Goal: Task Accomplishment & Management: Manage account settings

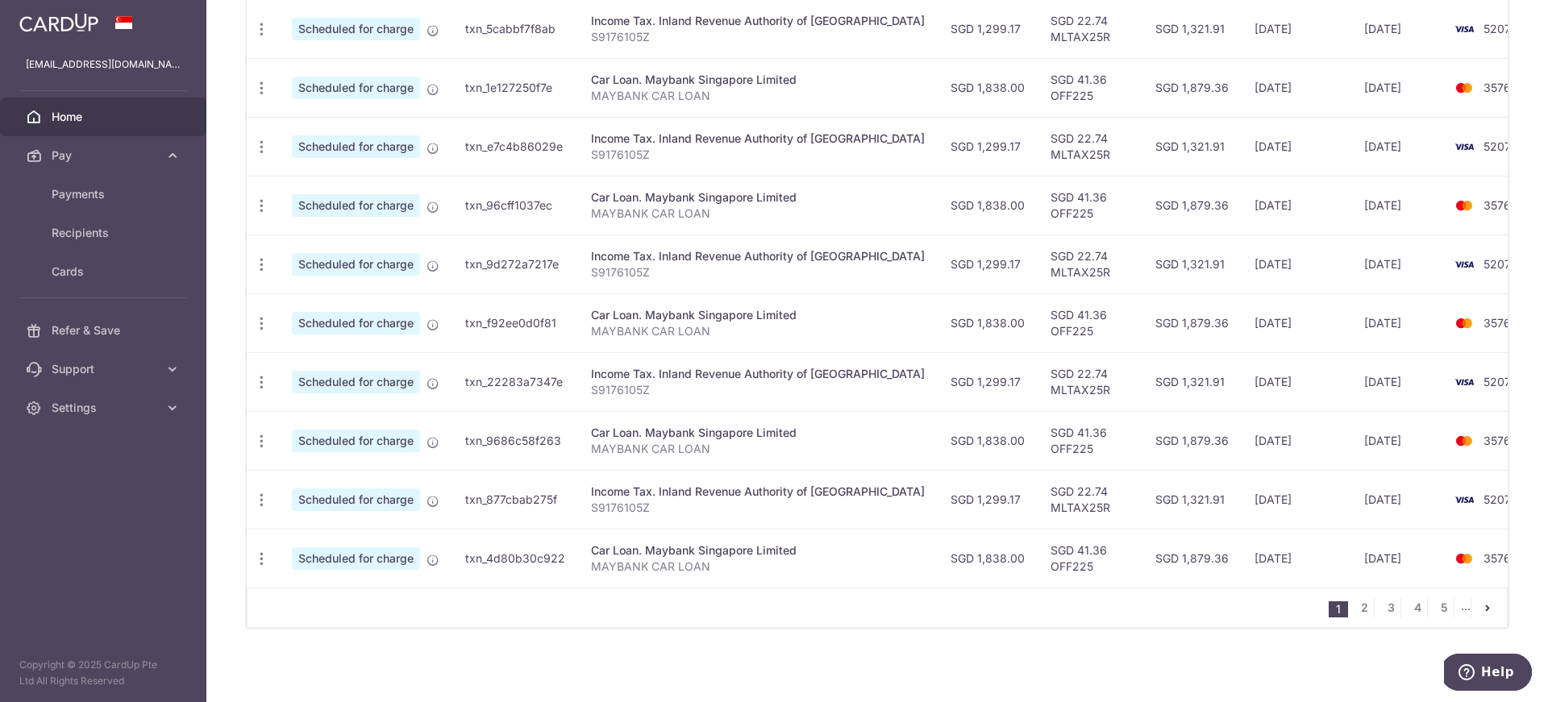
scroll to position [235, 0]
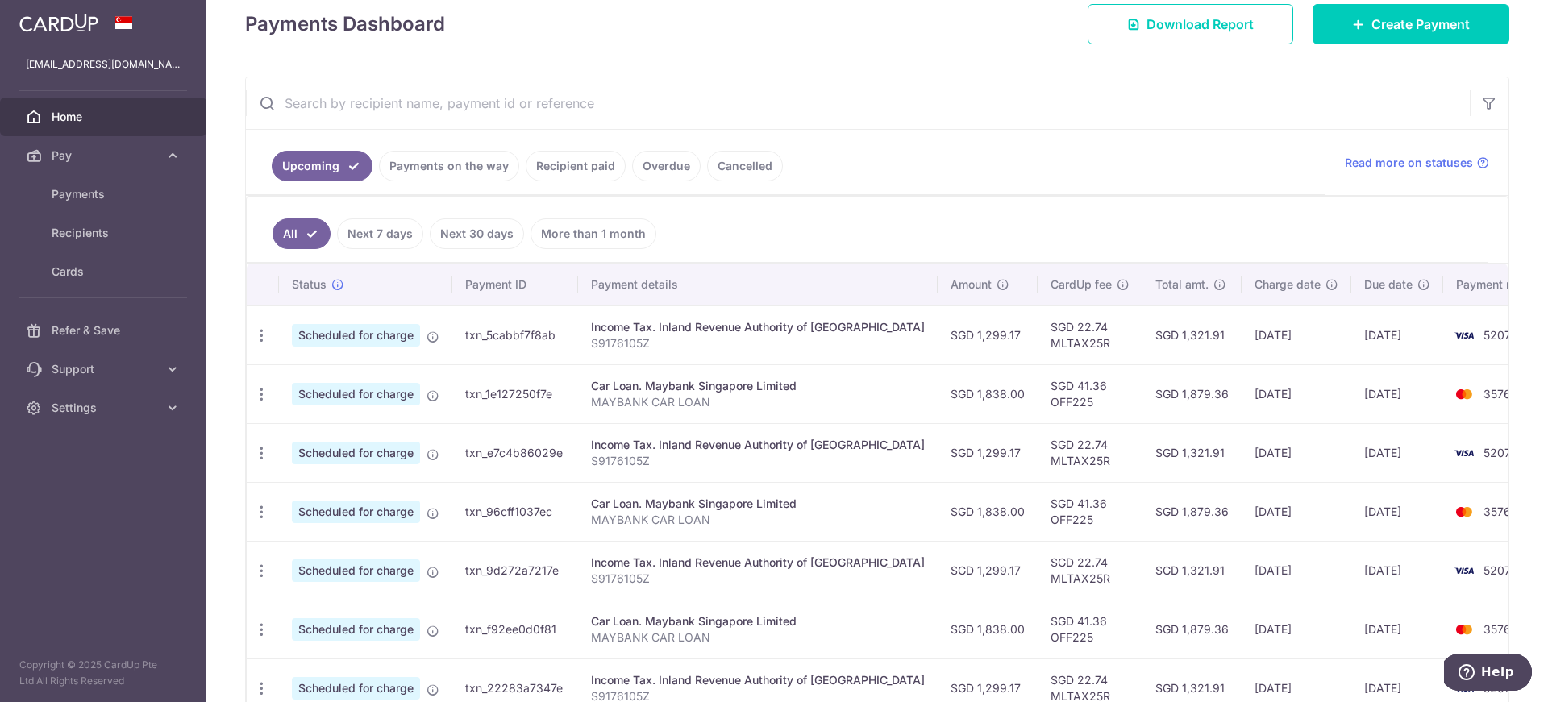
click at [672, 110] on input "text" at bounding box center [858, 103] width 1224 height 52
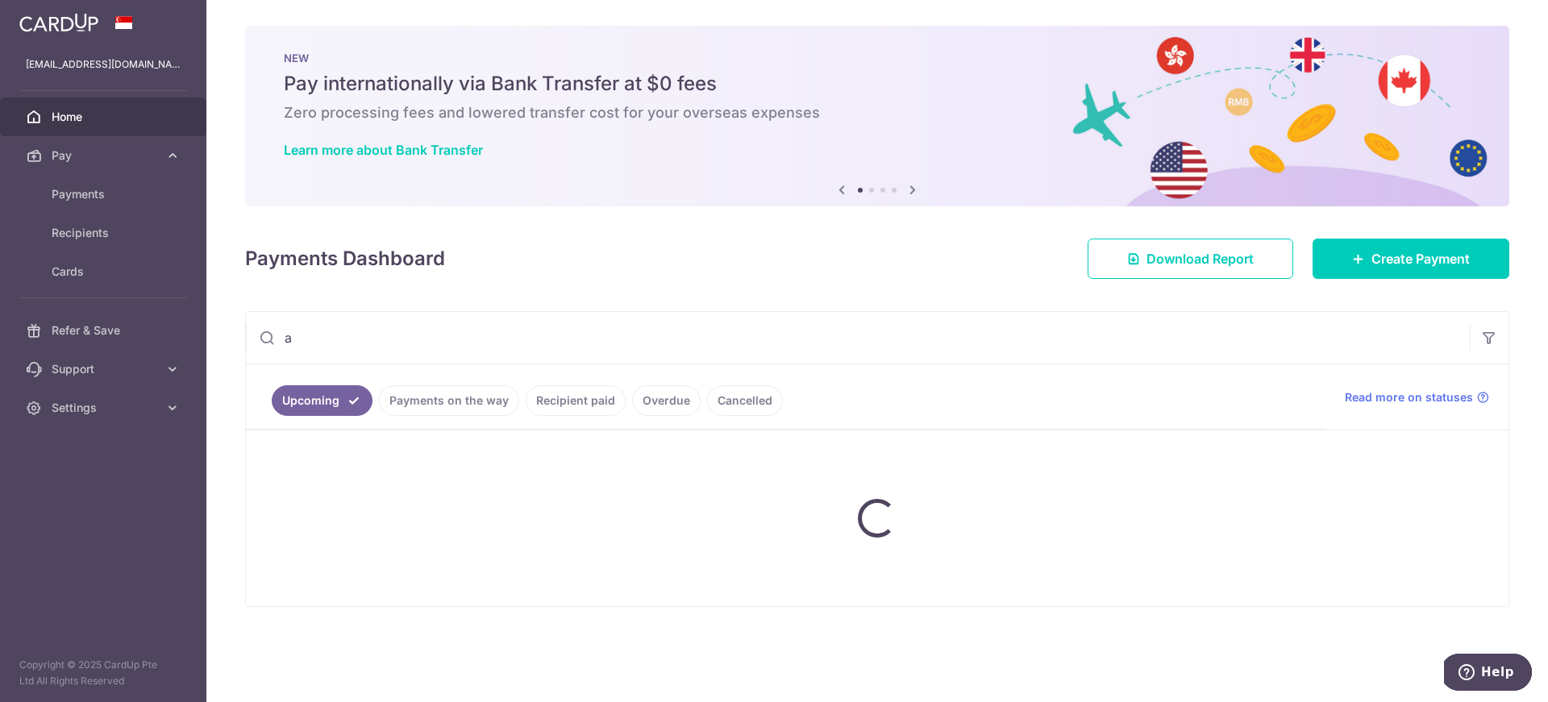
scroll to position [0, 0]
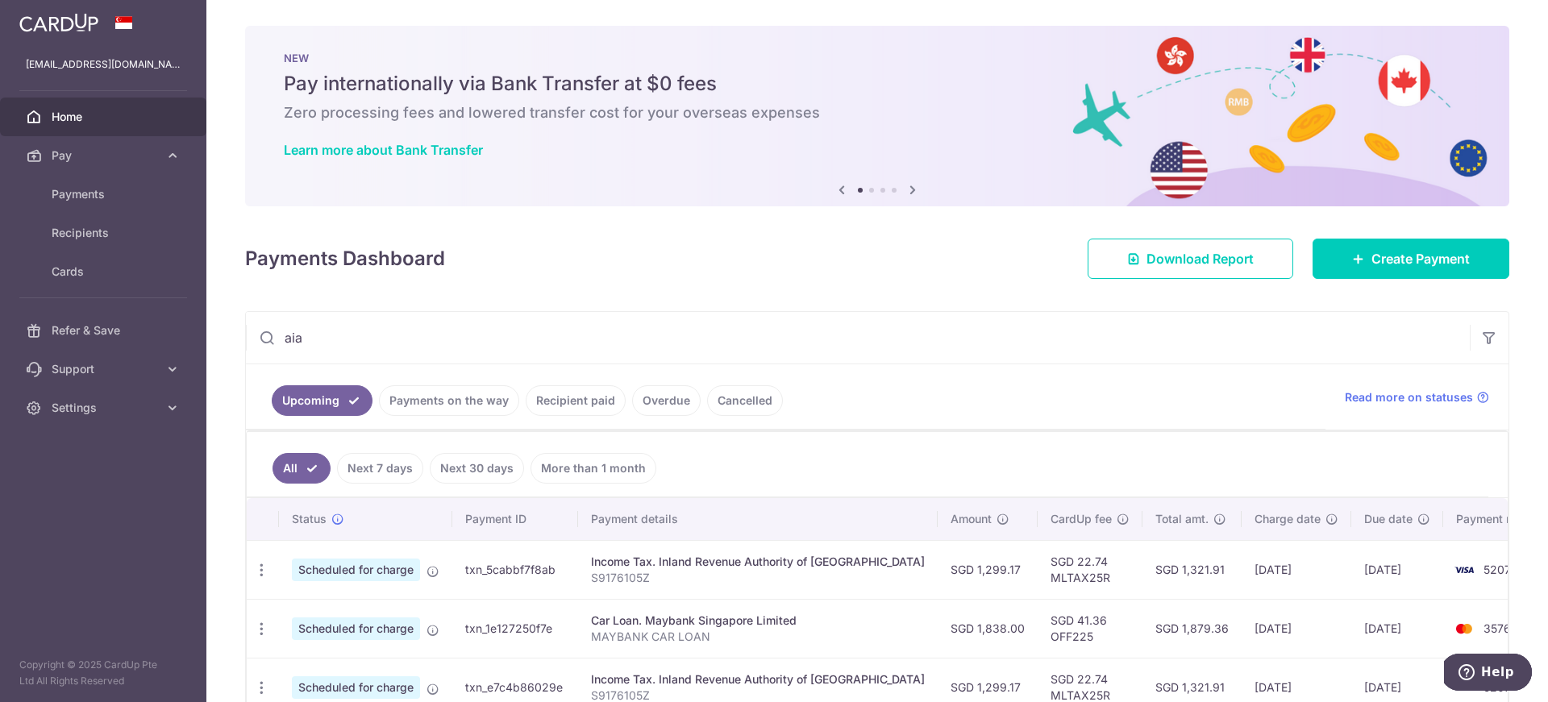
click at [569, 336] on input "aia" at bounding box center [858, 338] width 1224 height 52
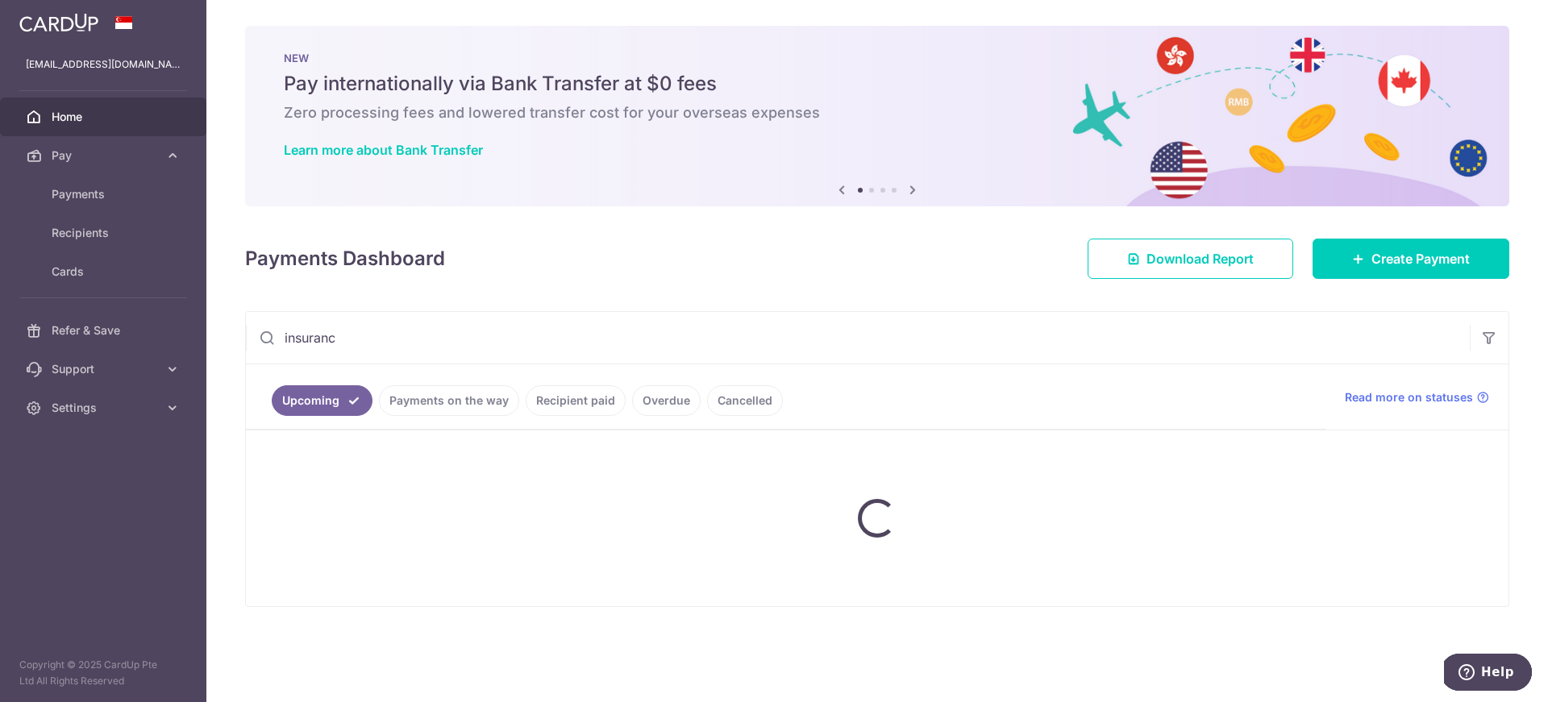
type input "insurance"
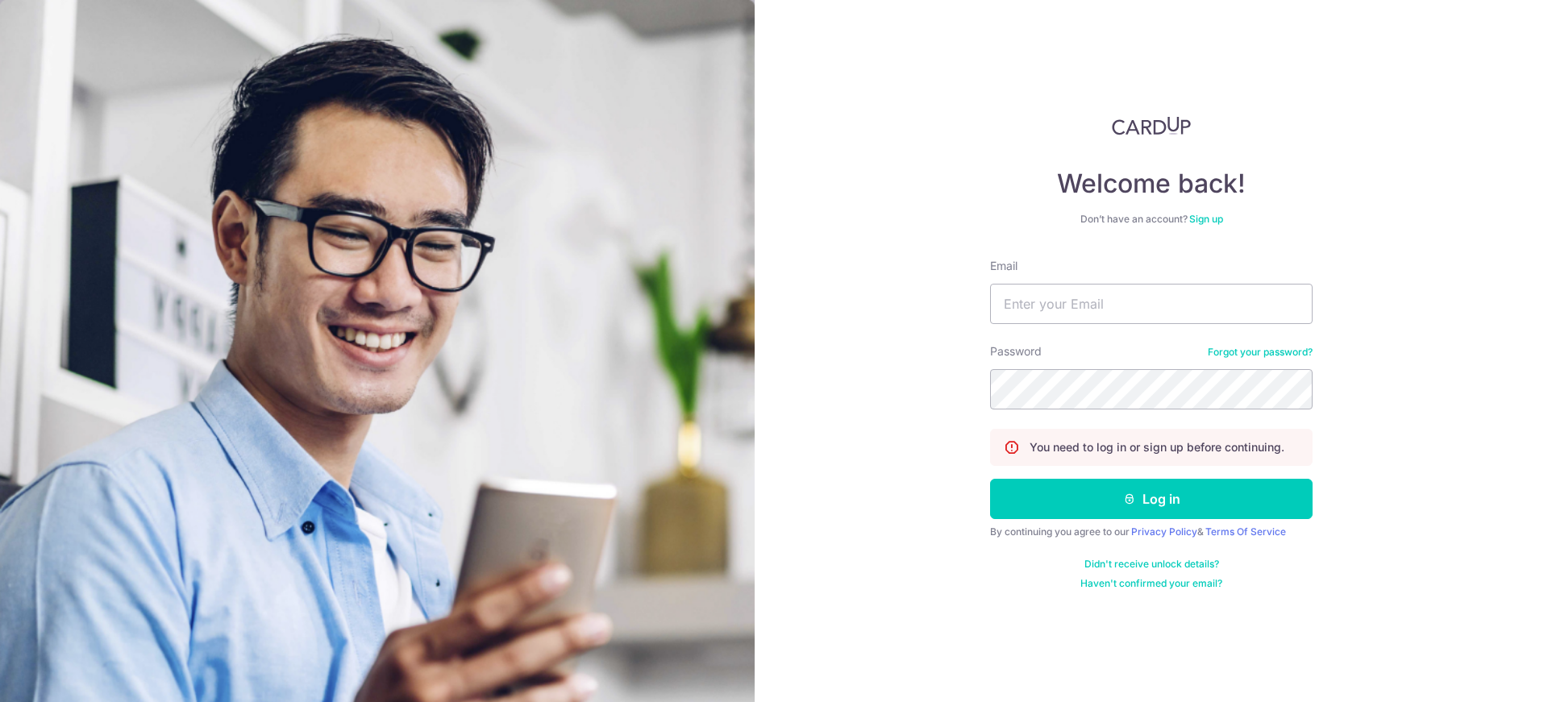
click at [1084, 328] on form "Email Password Forgot your password? You need to log in or sign up before conti…" at bounding box center [1151, 424] width 322 height 332
click at [1092, 315] on input "Email" at bounding box center [1151, 304] width 322 height 40
type input "LIAUTZYYJIUN@GMAIL.COM"
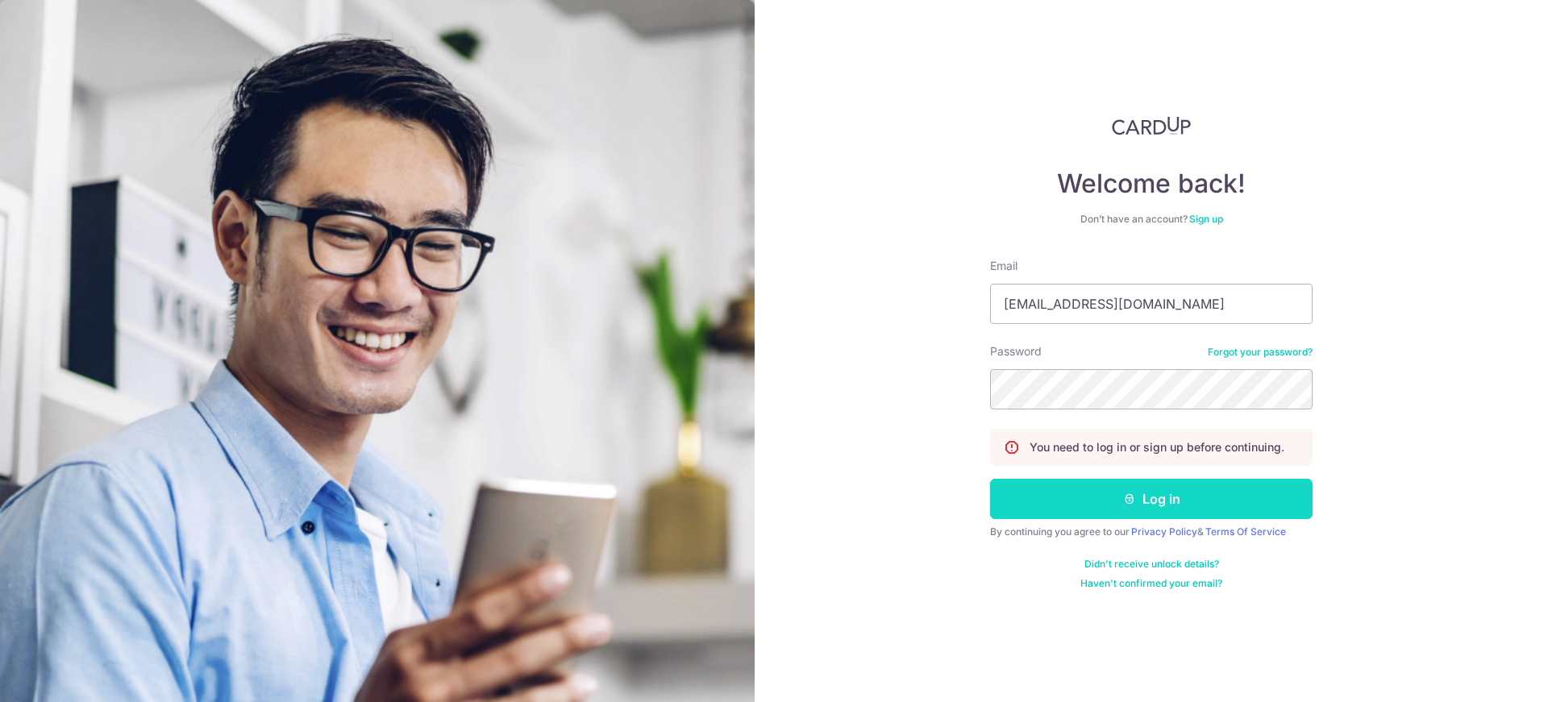
click at [1125, 482] on button "Log in" at bounding box center [1151, 499] width 322 height 40
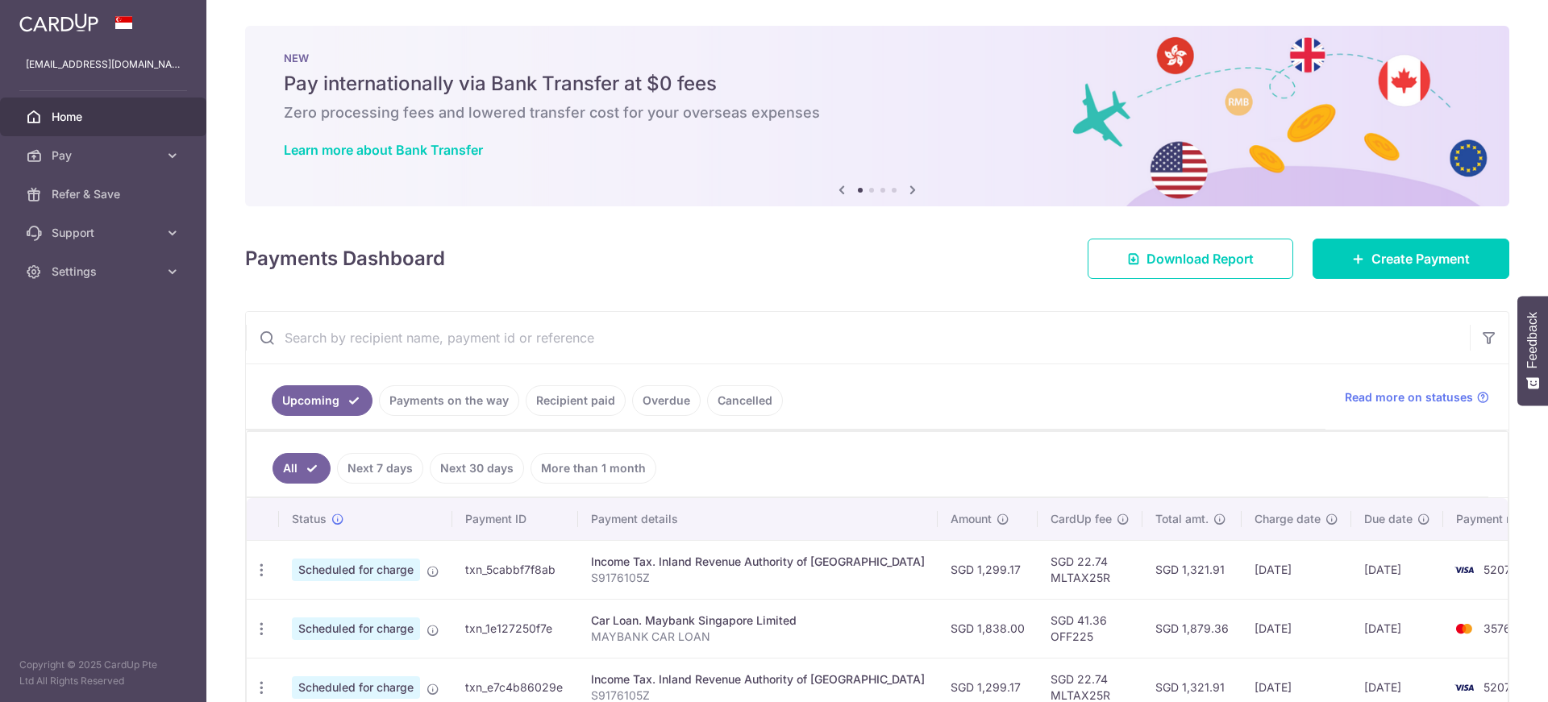
click at [597, 351] on input "text" at bounding box center [858, 338] width 1224 height 52
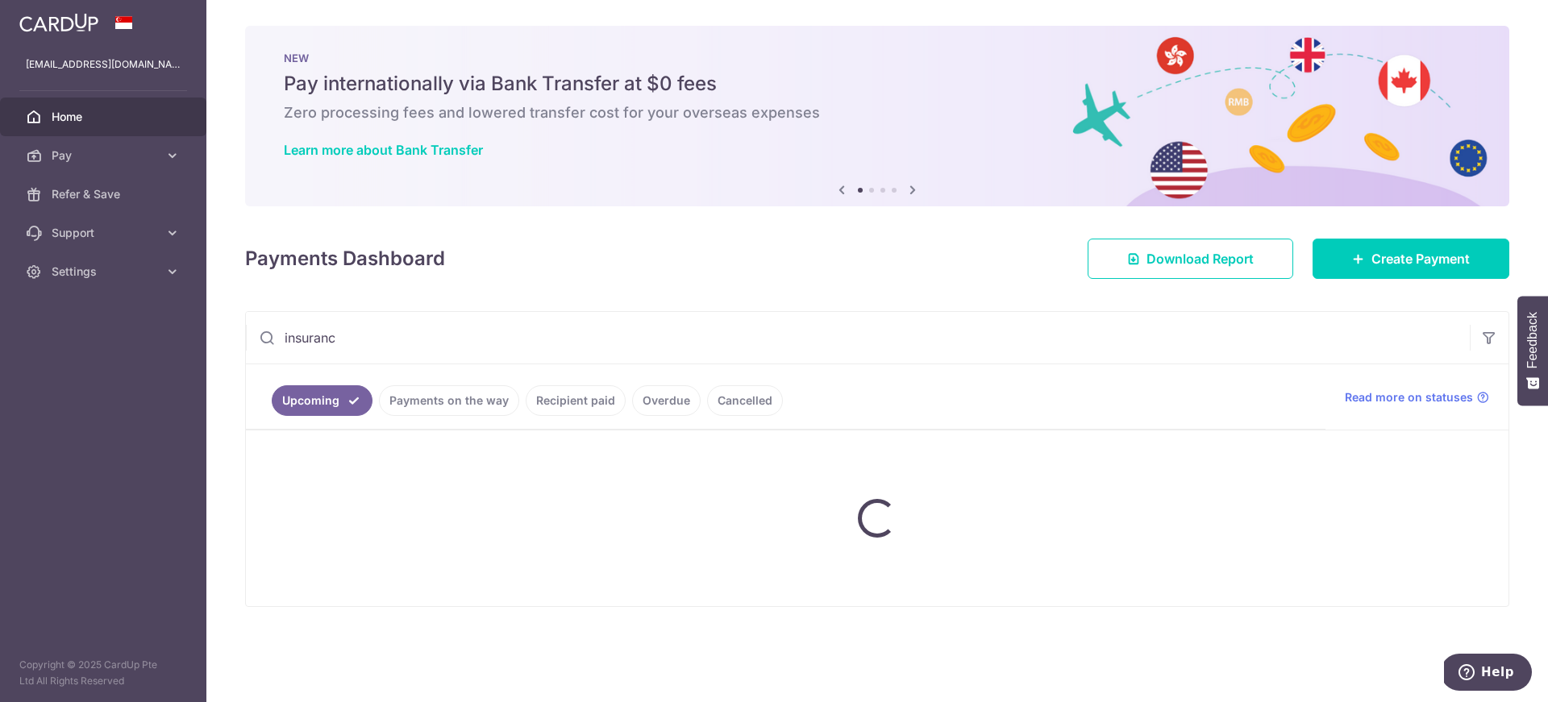
type input "insurance"
click at [50, 123] on link "Home" at bounding box center [103, 117] width 206 height 39
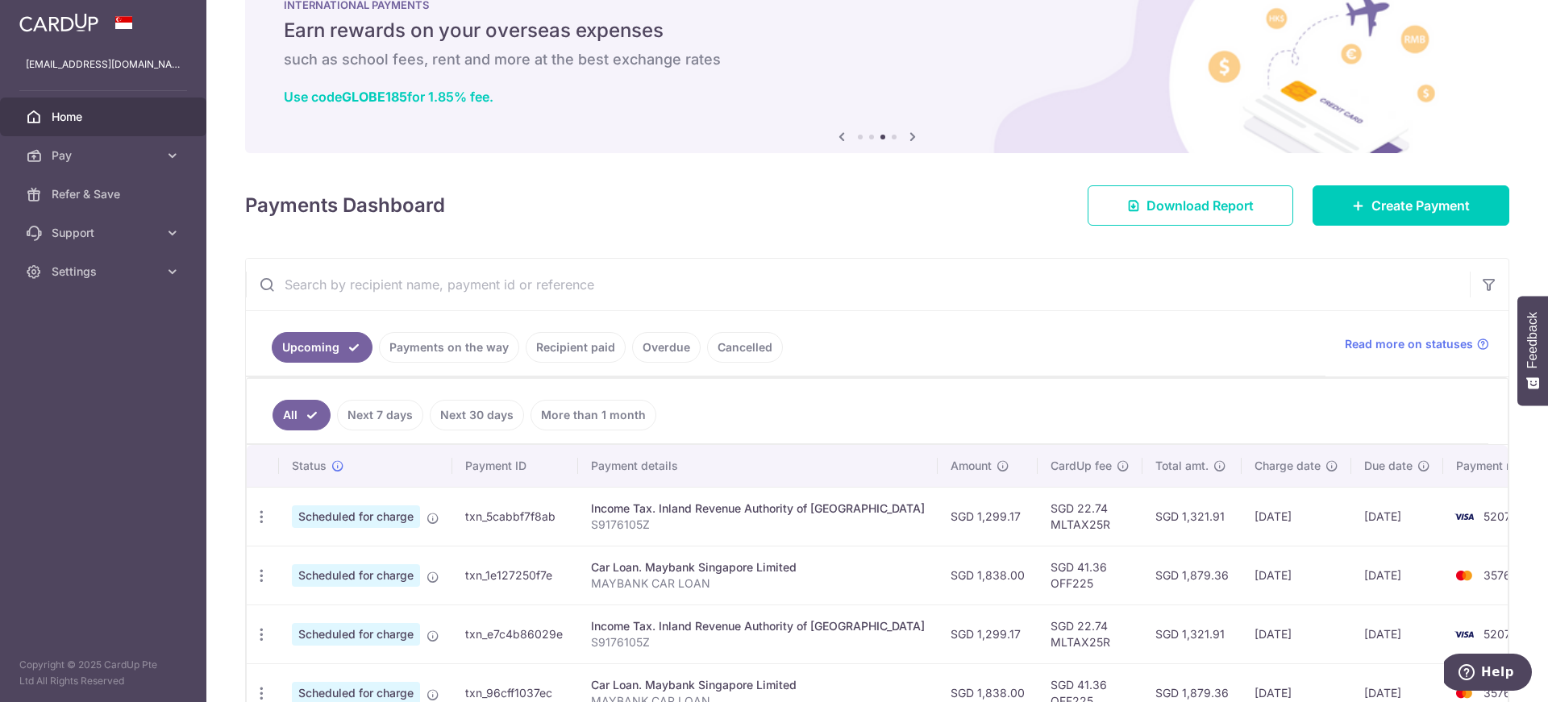
scroll to position [60, 0]
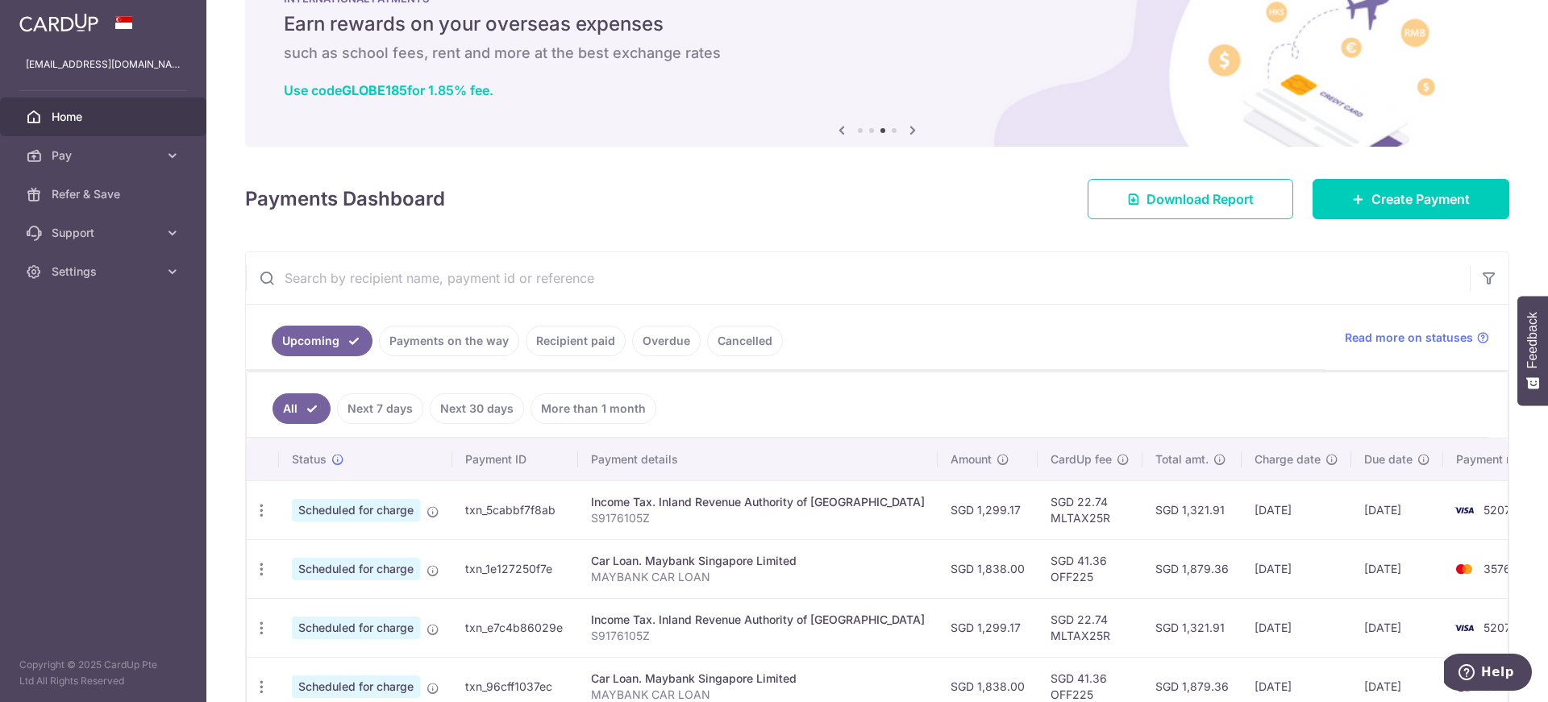
drag, startPoint x: 901, startPoint y: 514, endPoint x: 975, endPoint y: 510, distance: 74.2
click at [975, 510] on td "SGD 1,299.17" at bounding box center [988, 509] width 100 height 59
drag, startPoint x: 973, startPoint y: 513, endPoint x: 892, endPoint y: 511, distance: 81.4
click at [938, 511] on td "SGD 1,299.17" at bounding box center [988, 509] width 100 height 59
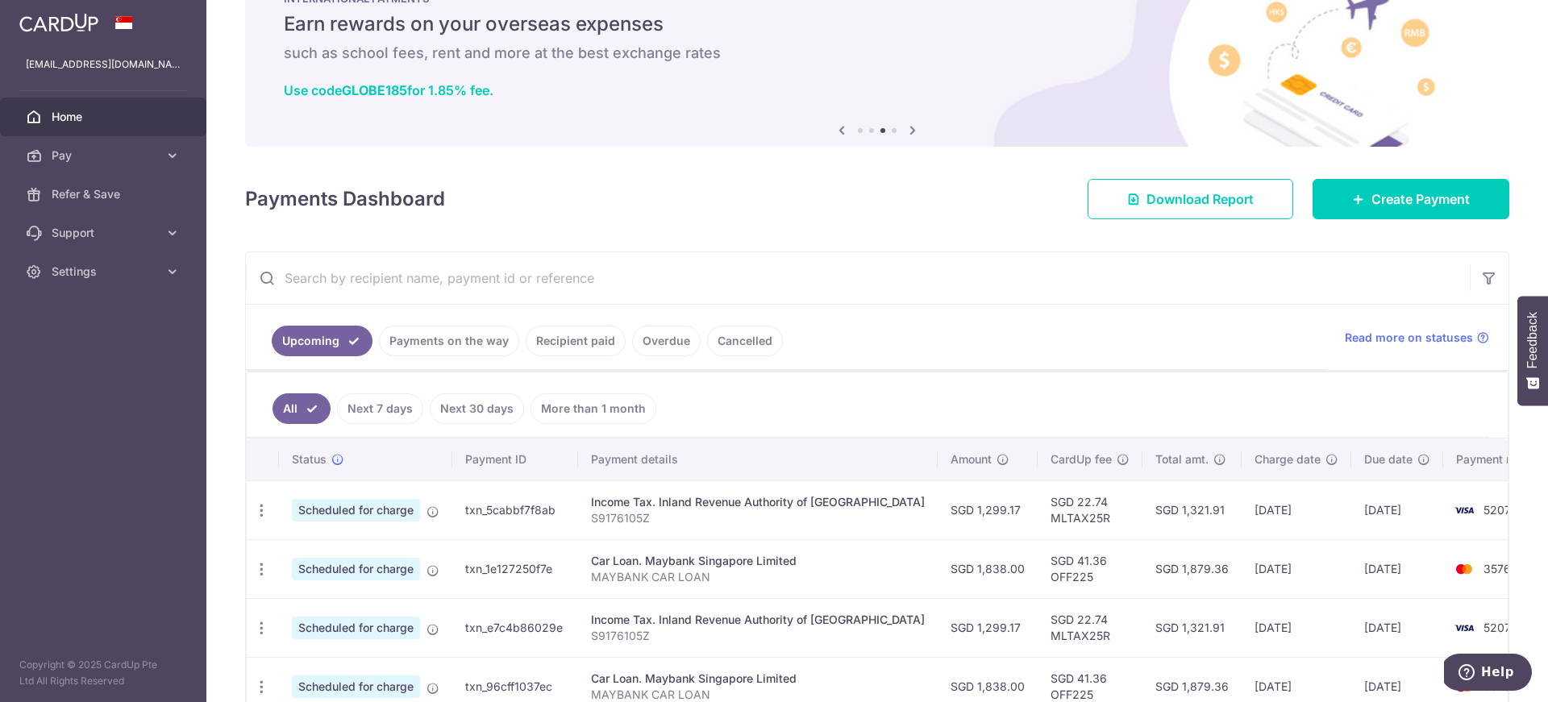
click at [938, 511] on td "SGD 1,299.17" at bounding box center [988, 509] width 100 height 59
click at [948, 507] on td "SGD 1,299.17" at bounding box center [988, 509] width 100 height 59
drag, startPoint x: 963, startPoint y: 510, endPoint x: 888, endPoint y: 511, distance: 74.2
click at [938, 511] on td "SGD 1,299.17" at bounding box center [988, 509] width 100 height 59
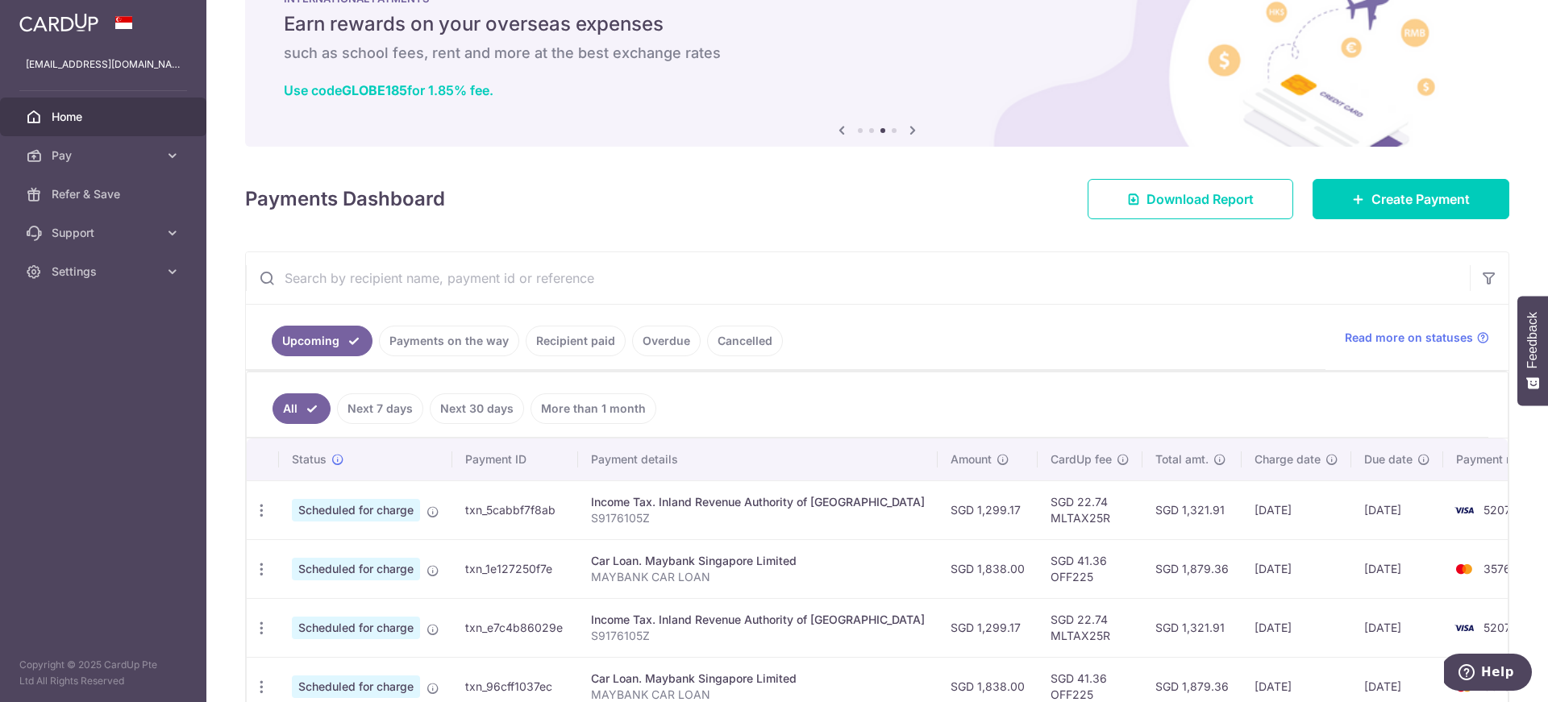
click at [938, 511] on td "SGD 1,299.17" at bounding box center [988, 509] width 100 height 59
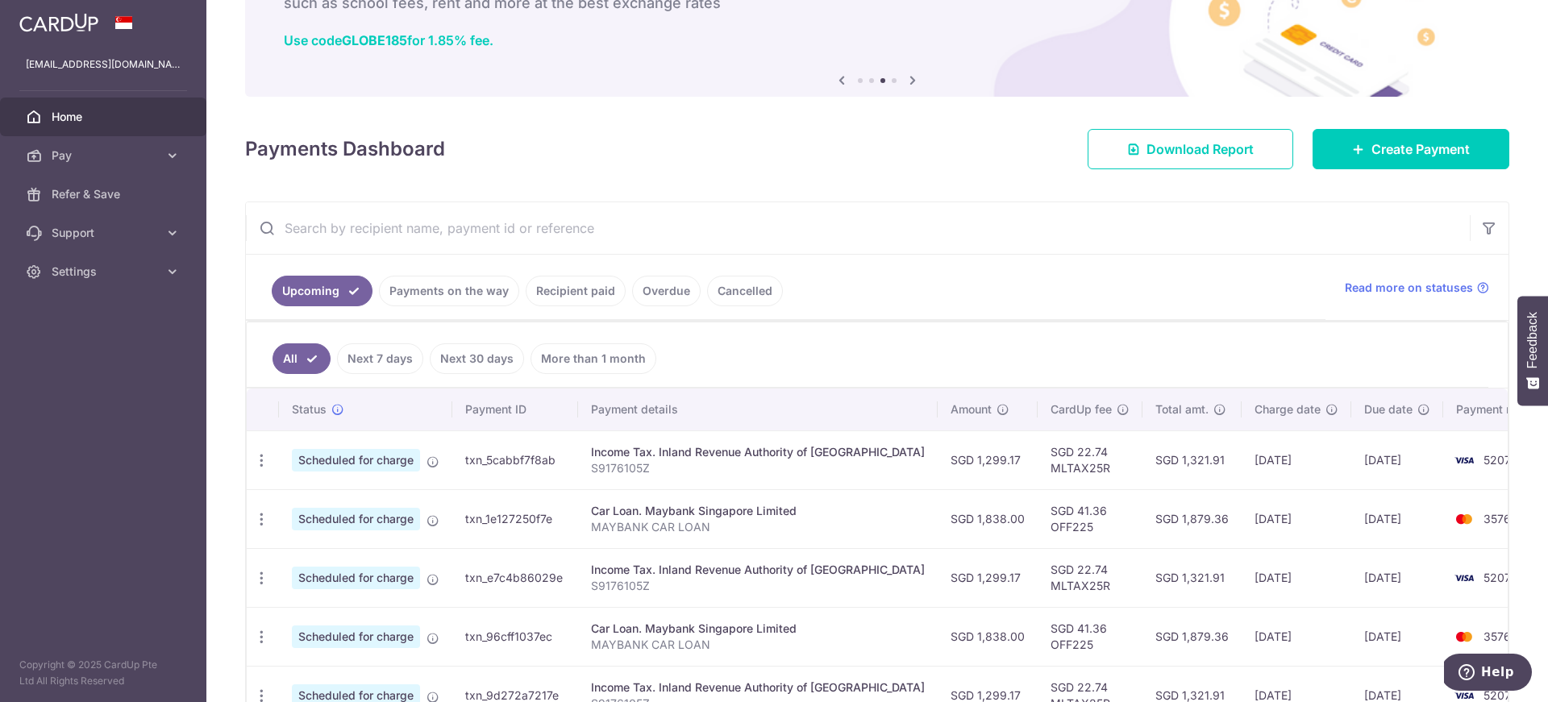
scroll to position [110, 0]
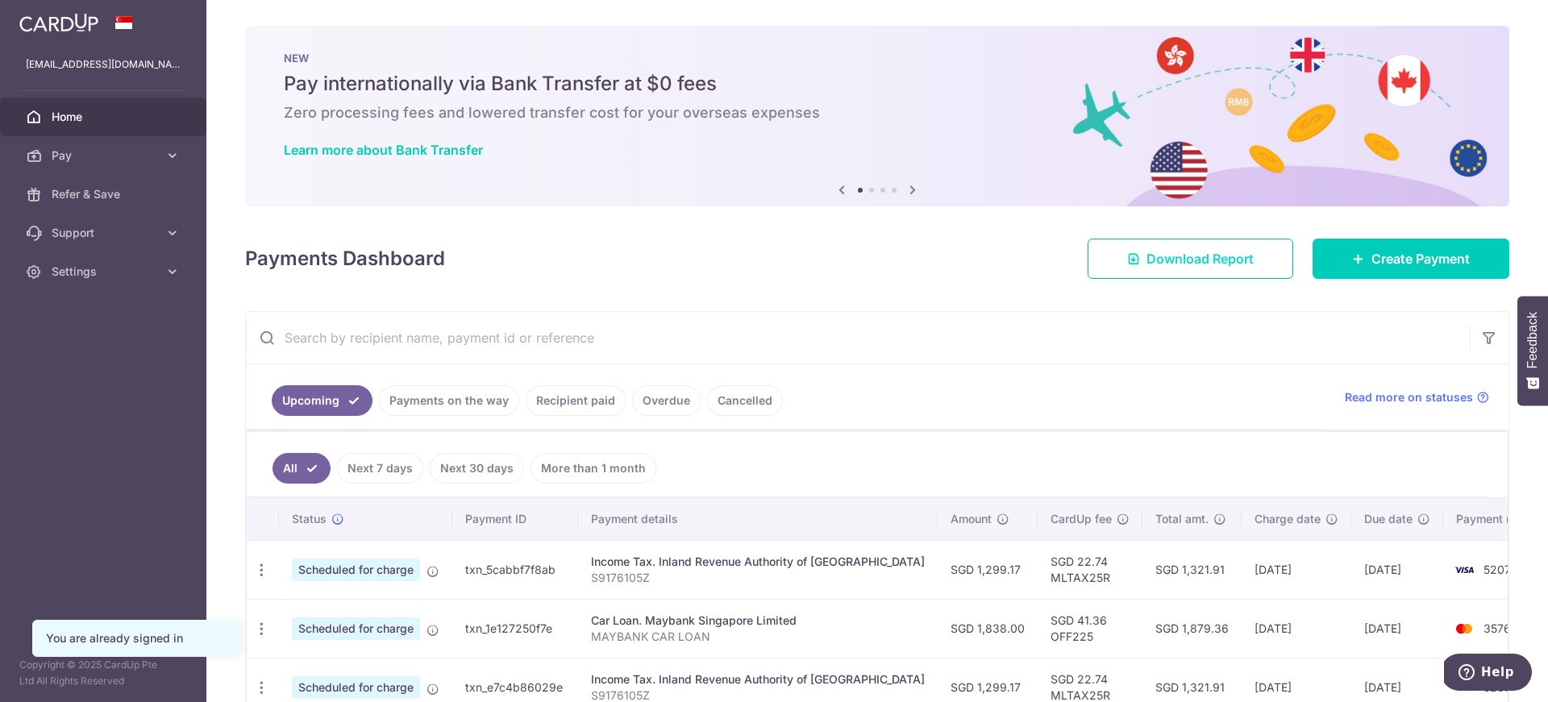
click at [1205, 272] on link "Download Report" at bounding box center [1191, 259] width 206 height 40
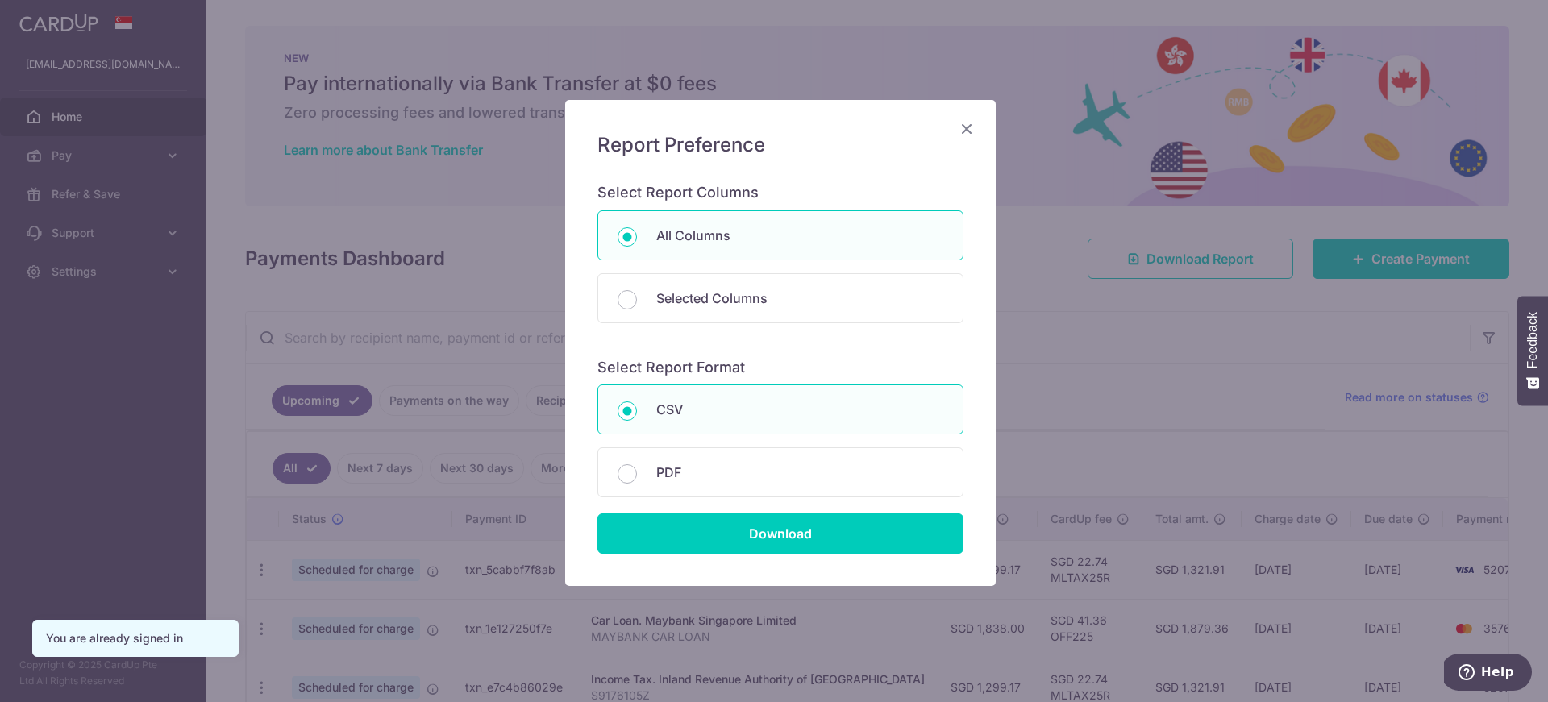
scroll to position [18, 0]
click at [957, 129] on icon "Close" at bounding box center [966, 128] width 19 height 20
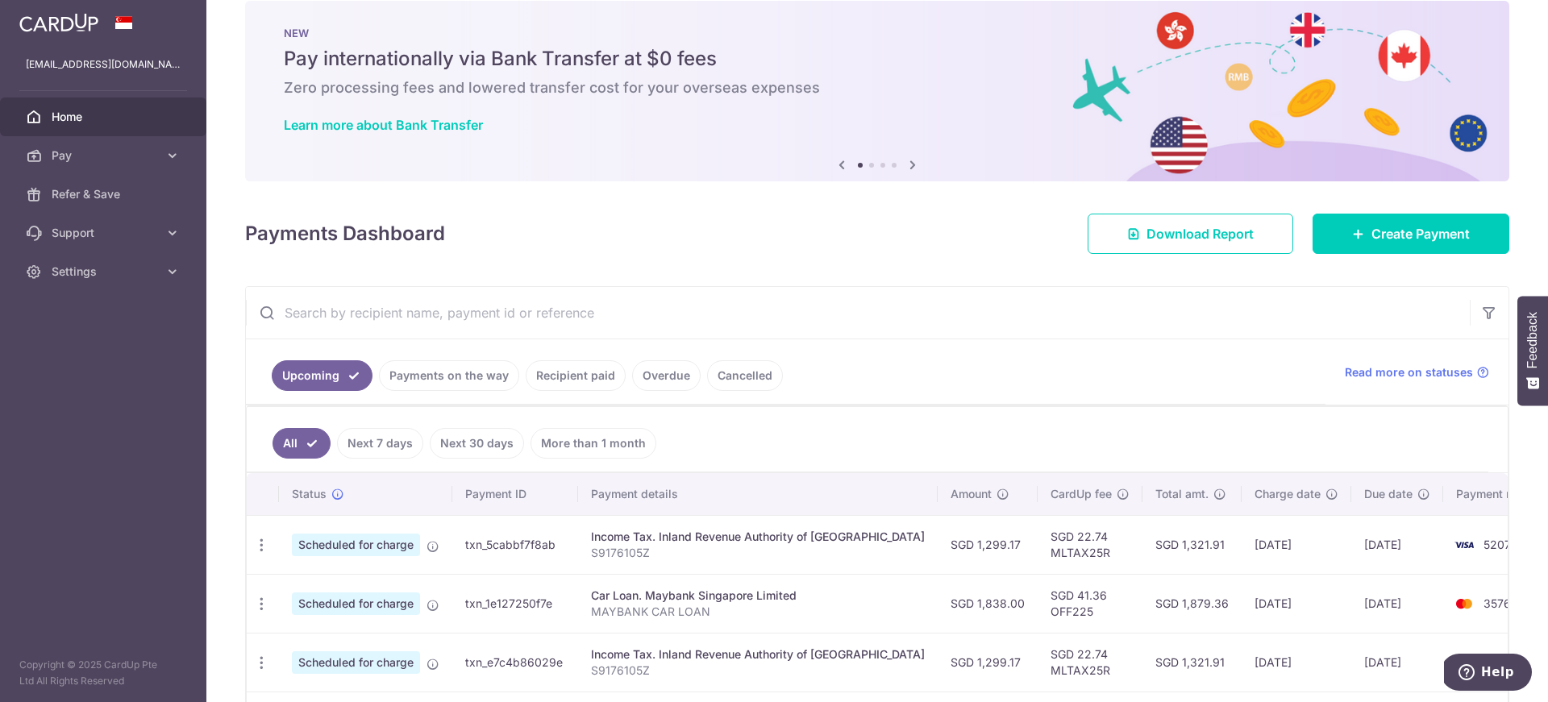
scroll to position [31, 0]
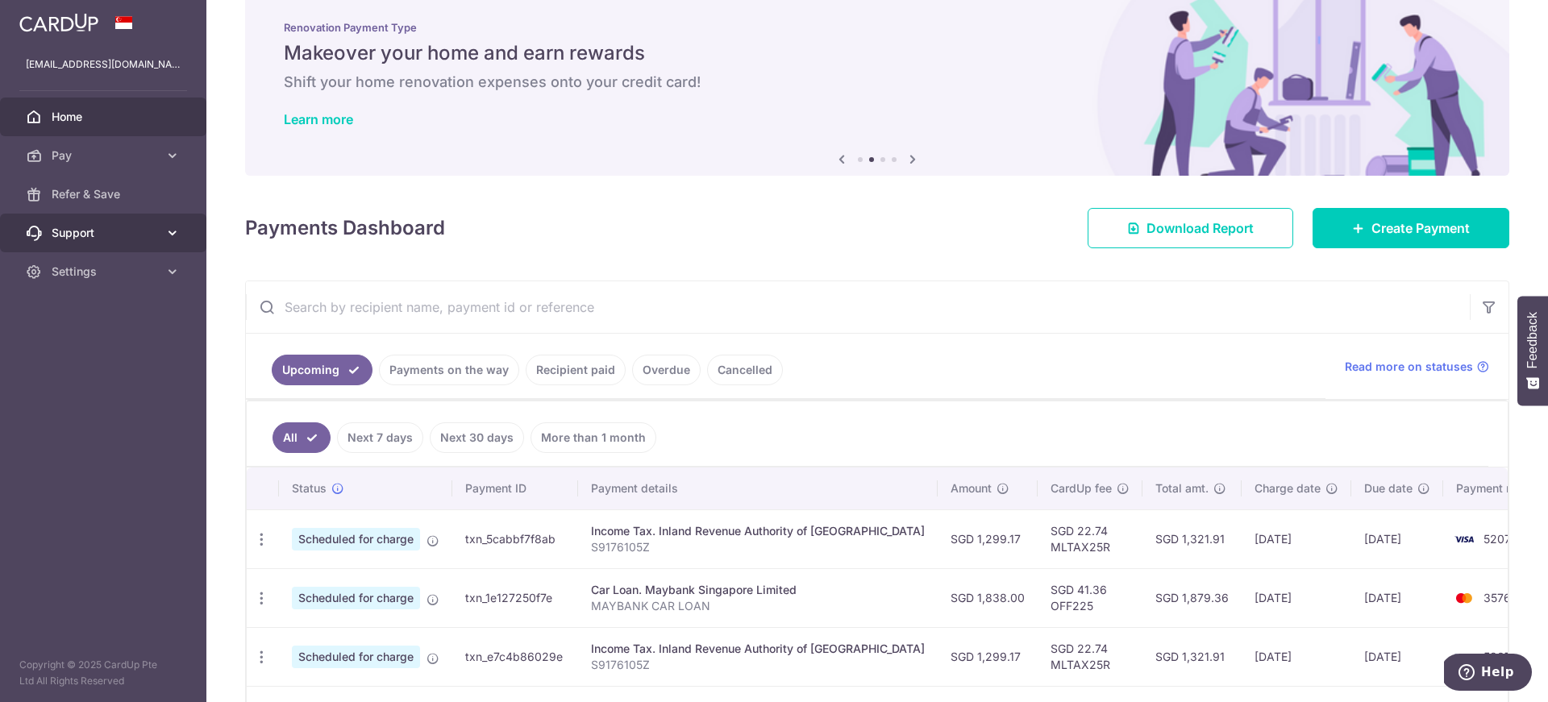
click at [173, 243] on link "Support" at bounding box center [103, 233] width 206 height 39
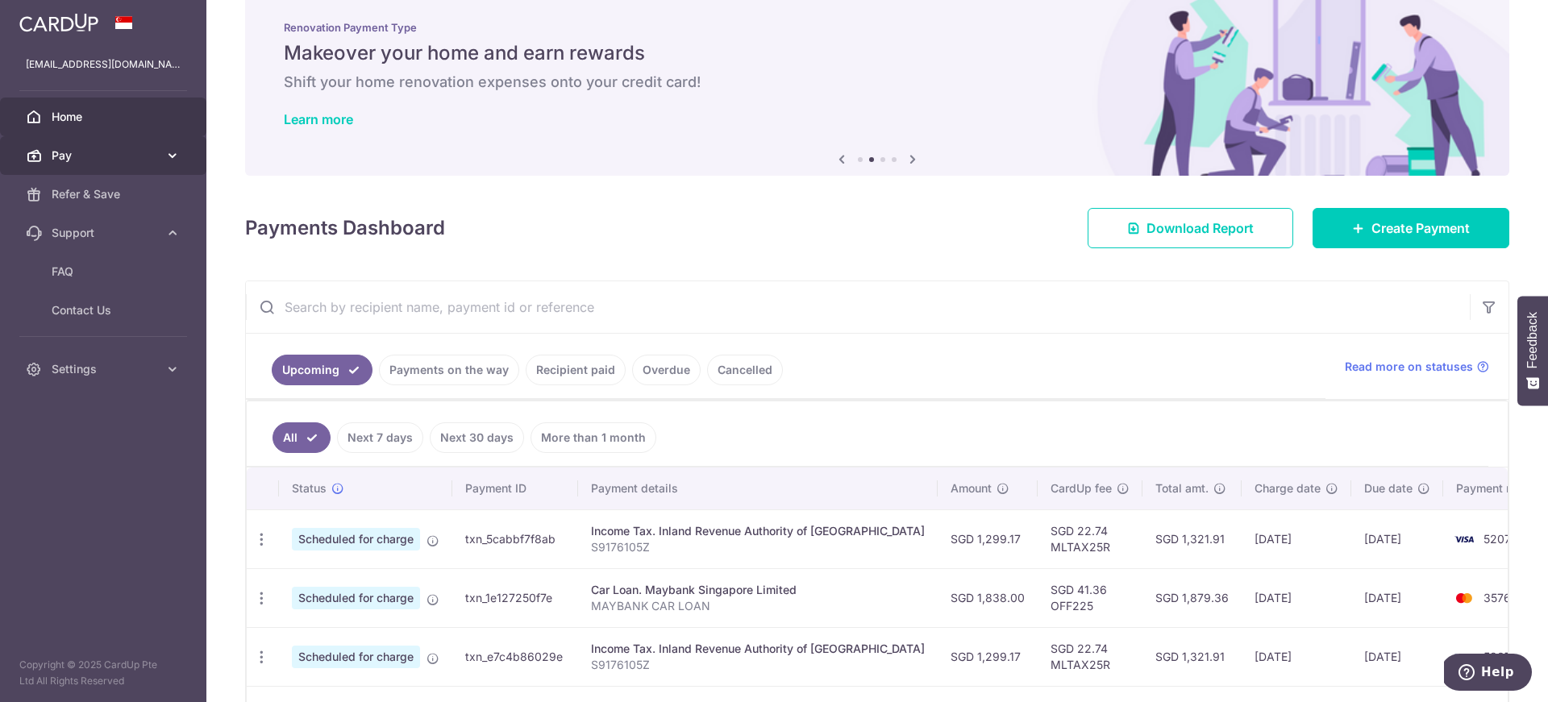
click at [164, 161] on icon at bounding box center [172, 156] width 16 height 16
